Goal: Navigation & Orientation: Find specific page/section

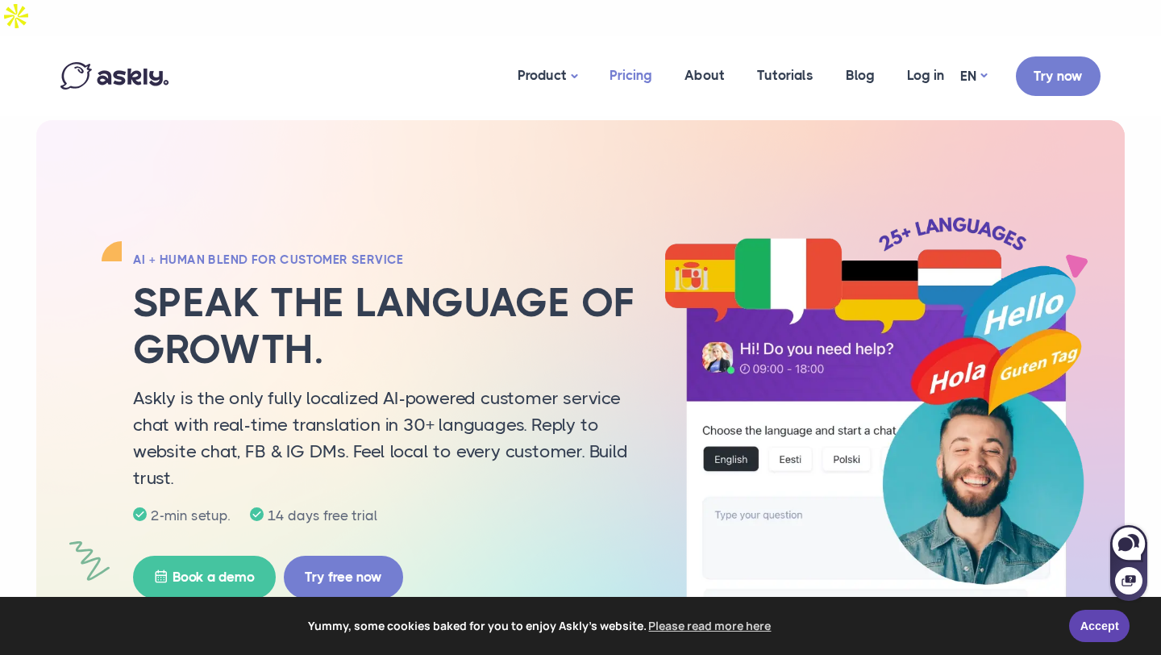
click at [646, 51] on link "Pricing" at bounding box center [631, 75] width 75 height 78
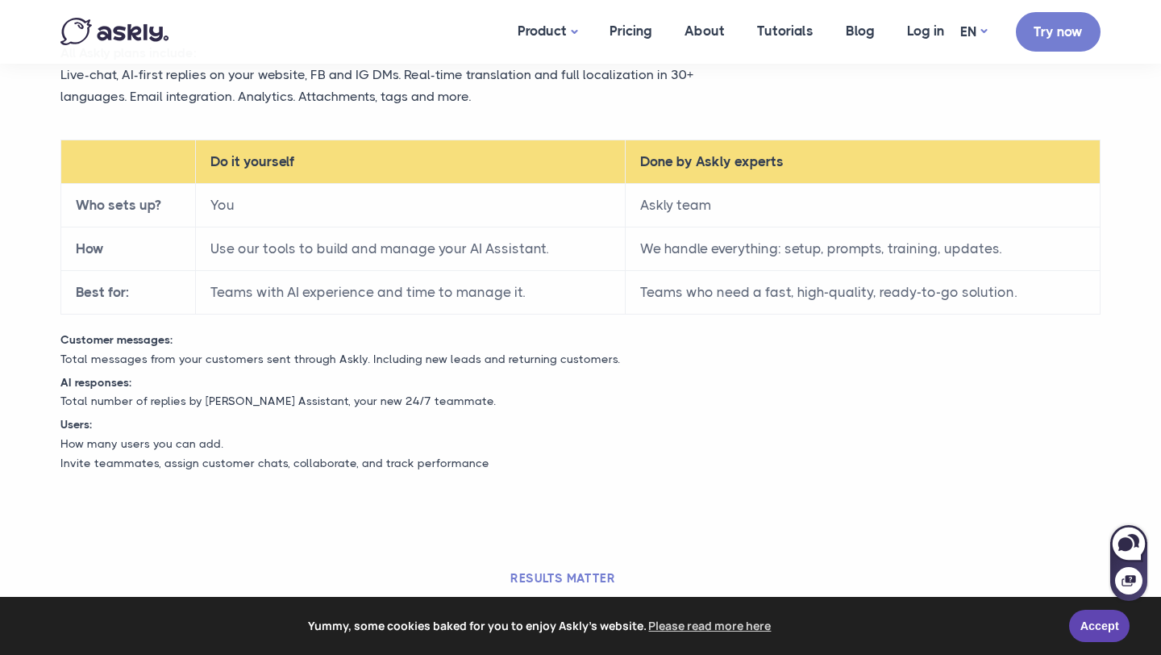
scroll to position [704, 0]
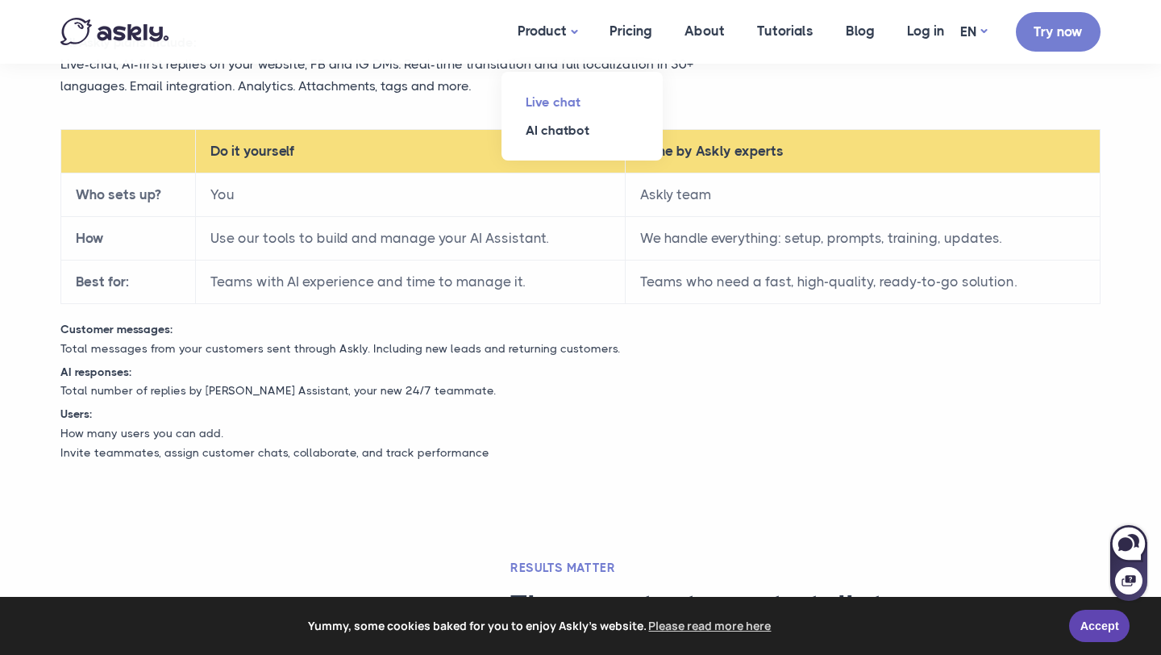
click at [576, 100] on link "Live chat" at bounding box center [582, 102] width 161 height 28
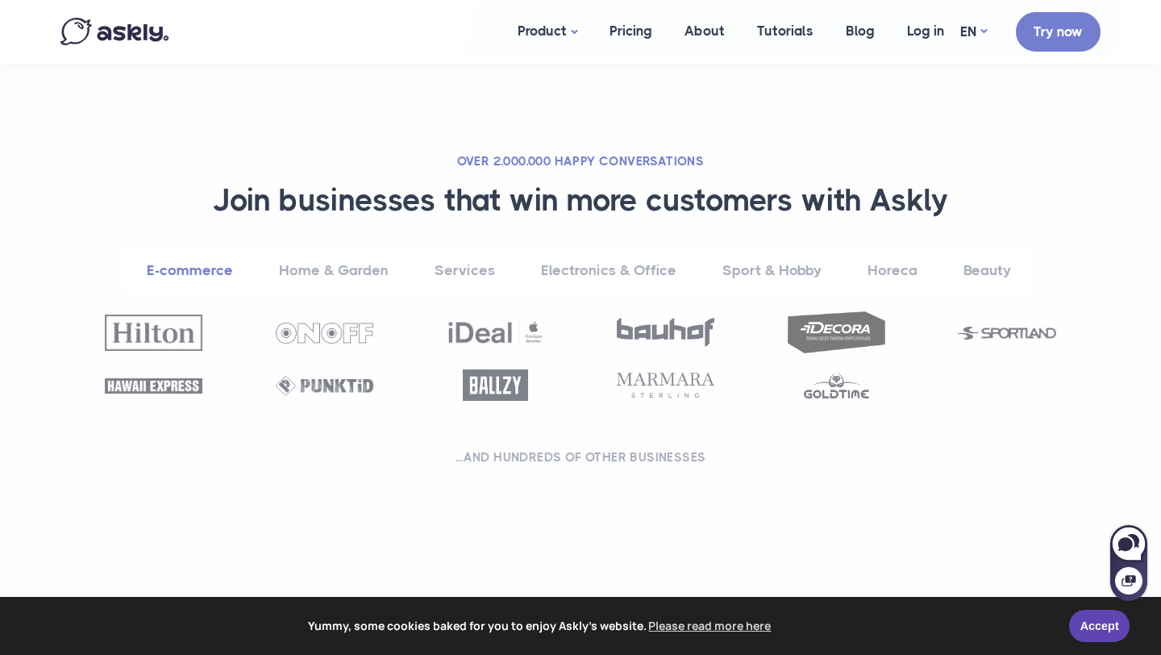
scroll to position [724, 0]
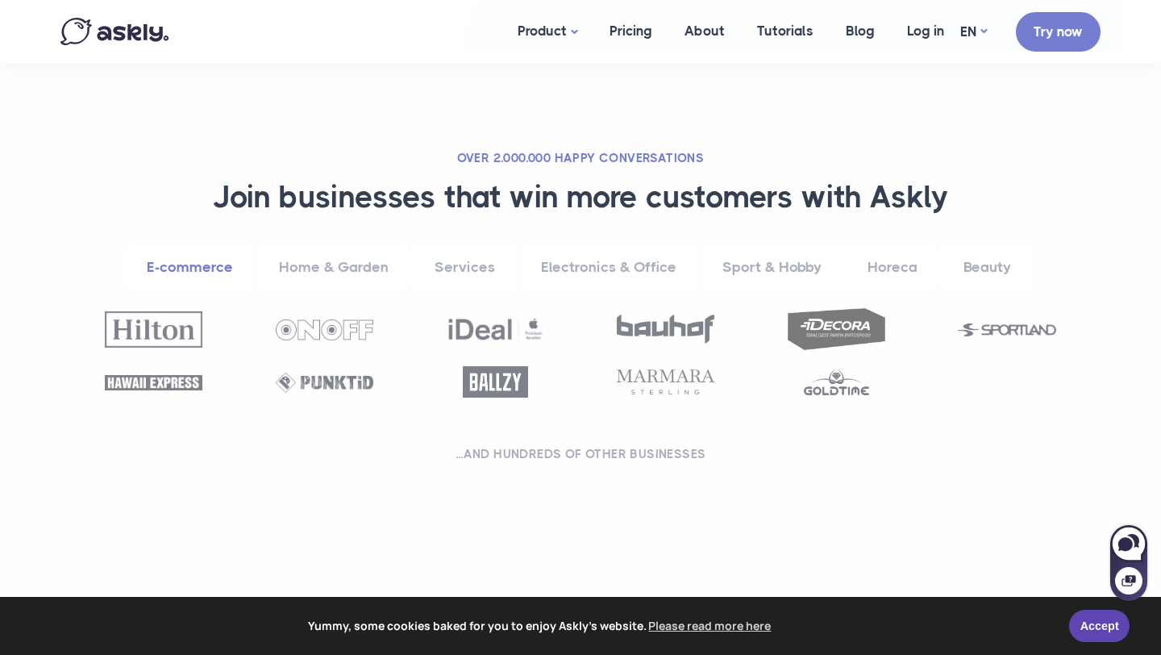
click at [576, 446] on h2 "...and hundreds of other businesses" at bounding box center [581, 454] width 1000 height 16
click at [709, 31] on link "About" at bounding box center [705, 31] width 73 height 62
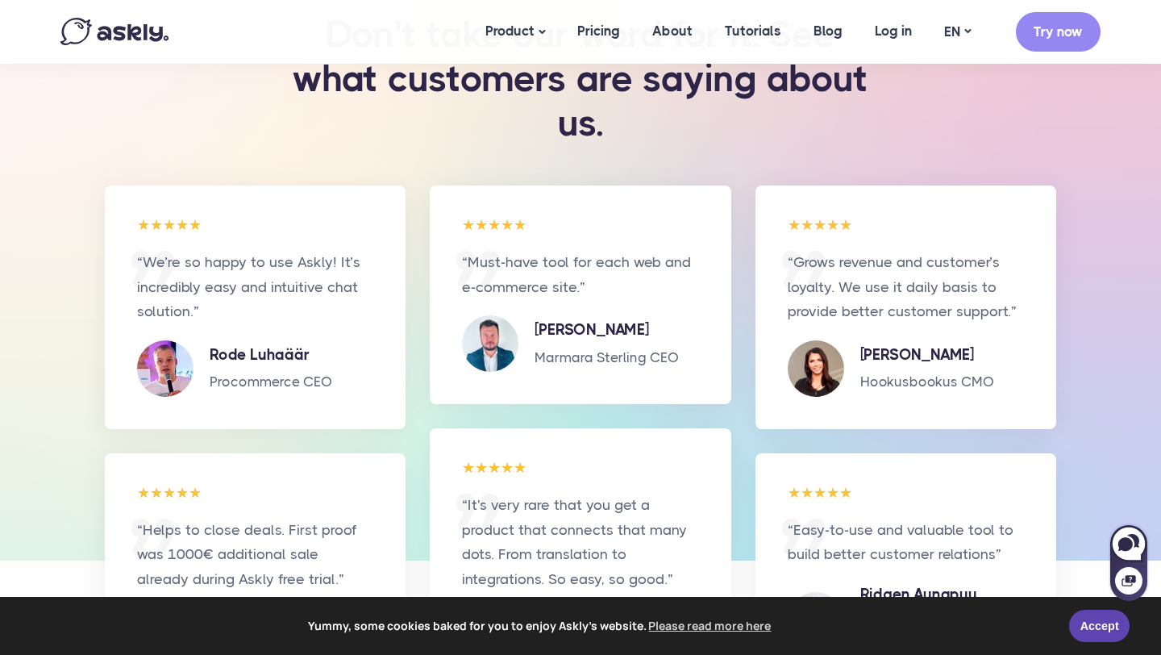
scroll to position [2923, 0]
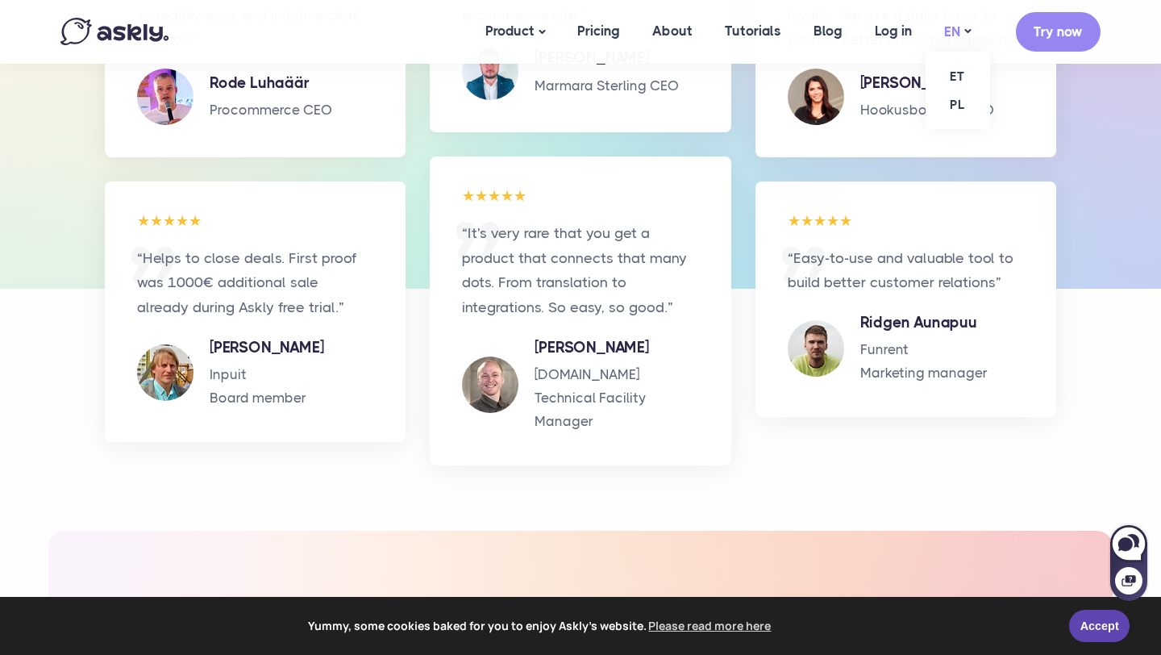
click at [943, 26] on link "EN" at bounding box center [957, 31] width 59 height 23
click at [956, 113] on link "PL" at bounding box center [958, 104] width 65 height 28
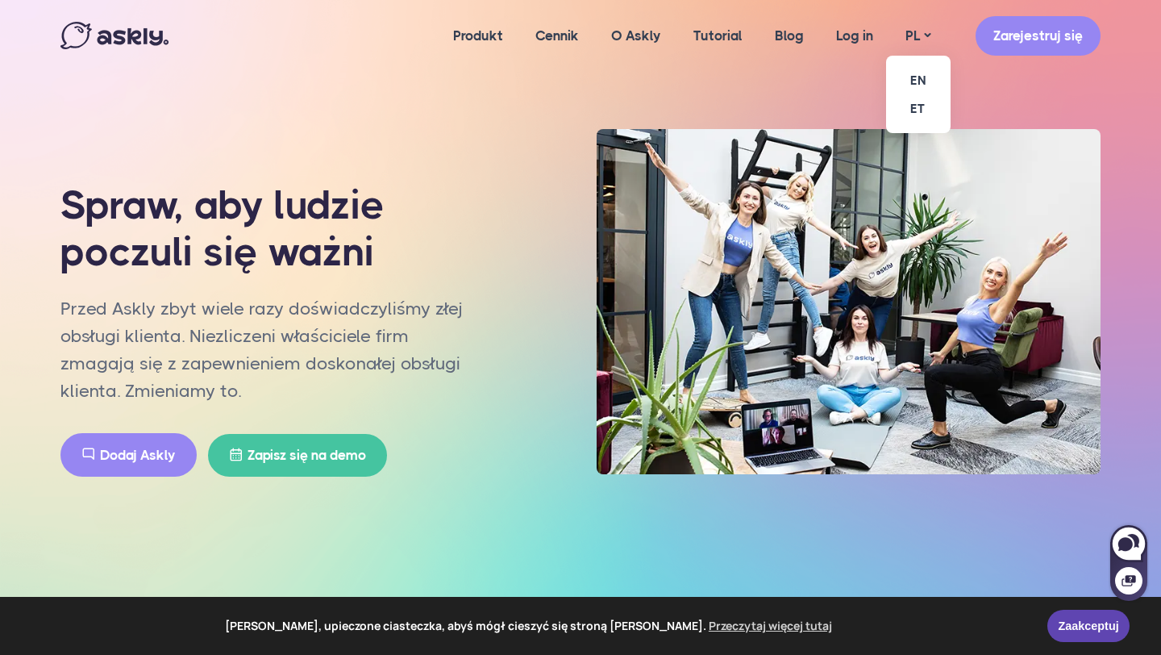
click at [909, 56] on ul "EN ET" at bounding box center [918, 94] width 65 height 77
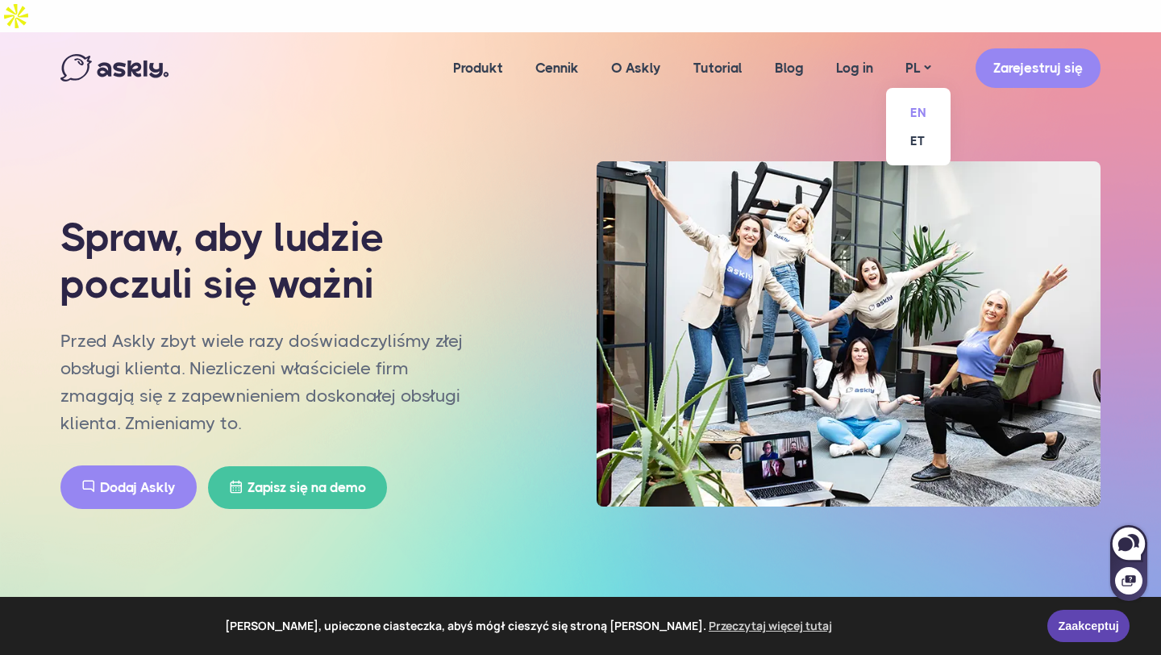
click at [920, 98] on link "EN" at bounding box center [918, 112] width 65 height 28
